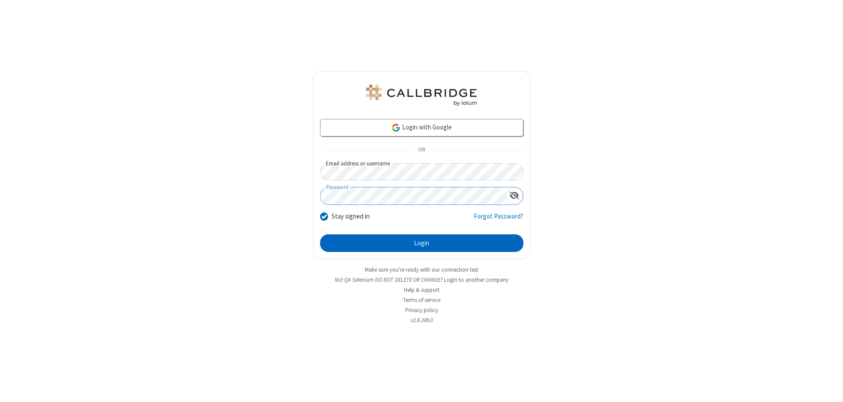
click at [422, 243] on button "Login" at bounding box center [421, 244] width 203 height 18
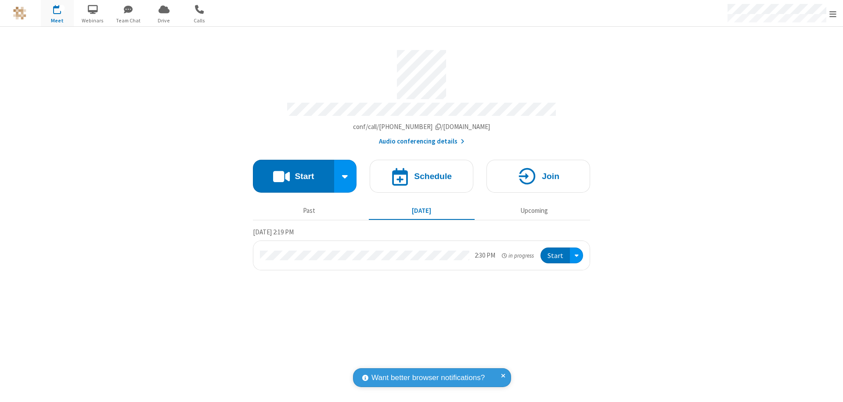
click at [833, 14] on span "Open menu" at bounding box center [833, 14] width 7 height 9
click at [164, 20] on span "Drive" at bounding box center [164, 21] width 33 height 8
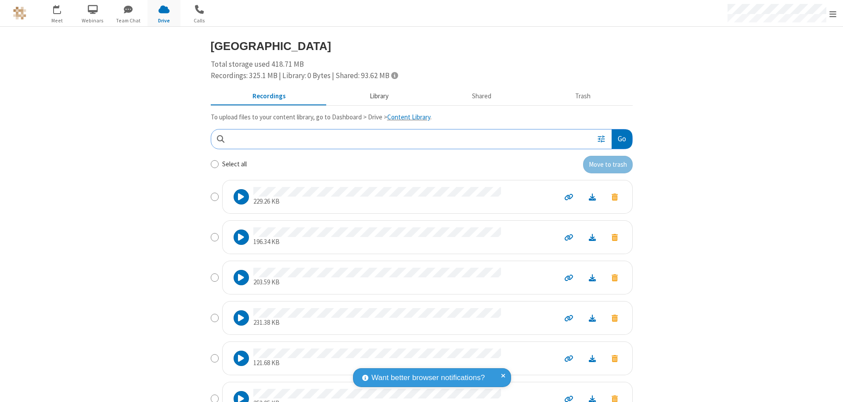
click at [375, 96] on button "Library" at bounding box center [379, 96] width 103 height 17
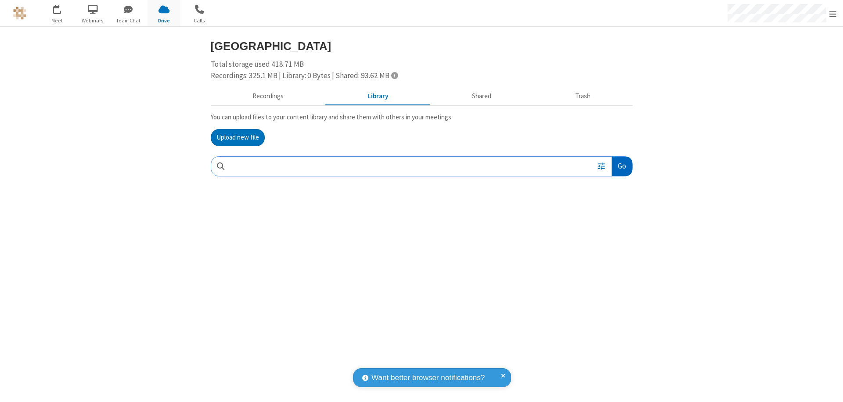
click at [622, 166] on button "Go" at bounding box center [622, 167] width 20 height 20
click at [238, 137] on button "Upload new file" at bounding box center [238, 138] width 54 height 18
